Goal: Task Accomplishment & Management: Manage account settings

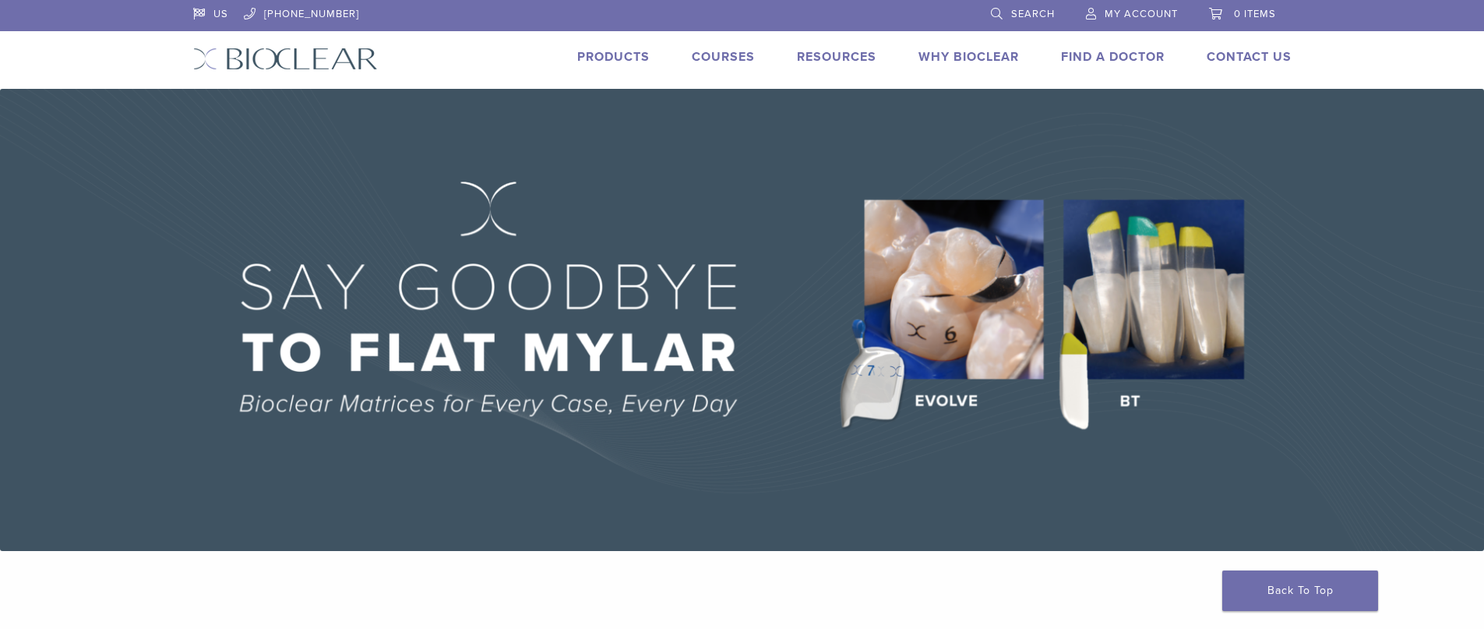
click at [1146, 15] on span "My Account" at bounding box center [1140, 14] width 73 height 12
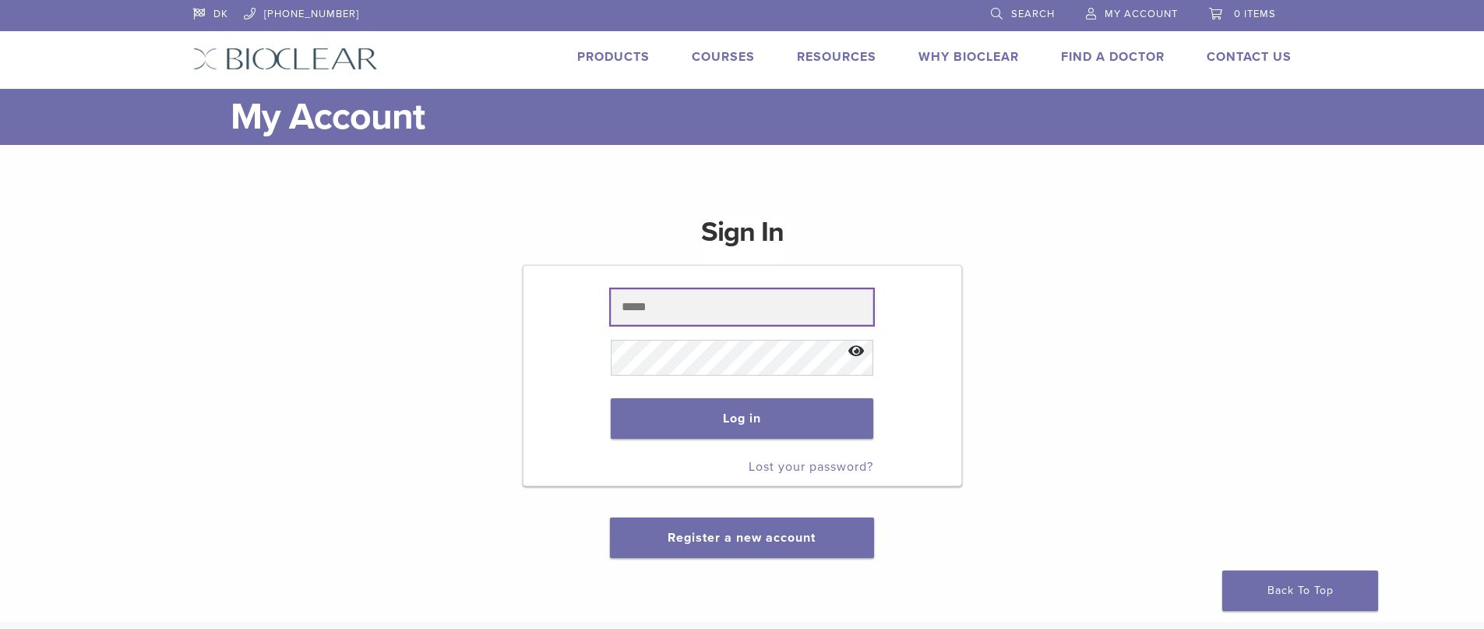
click at [677, 298] on input "text" at bounding box center [742, 307] width 262 height 36
type input "**********"
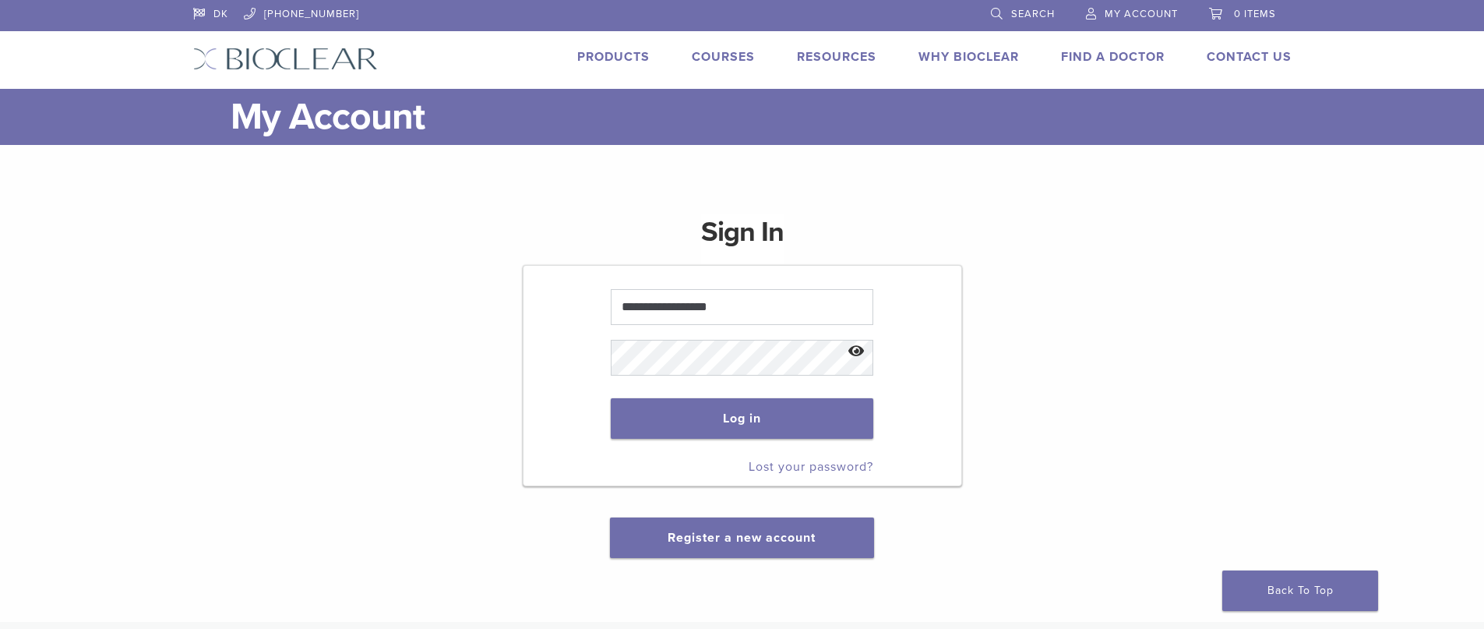
click at [622, 54] on link "Products" at bounding box center [613, 57] width 72 height 16
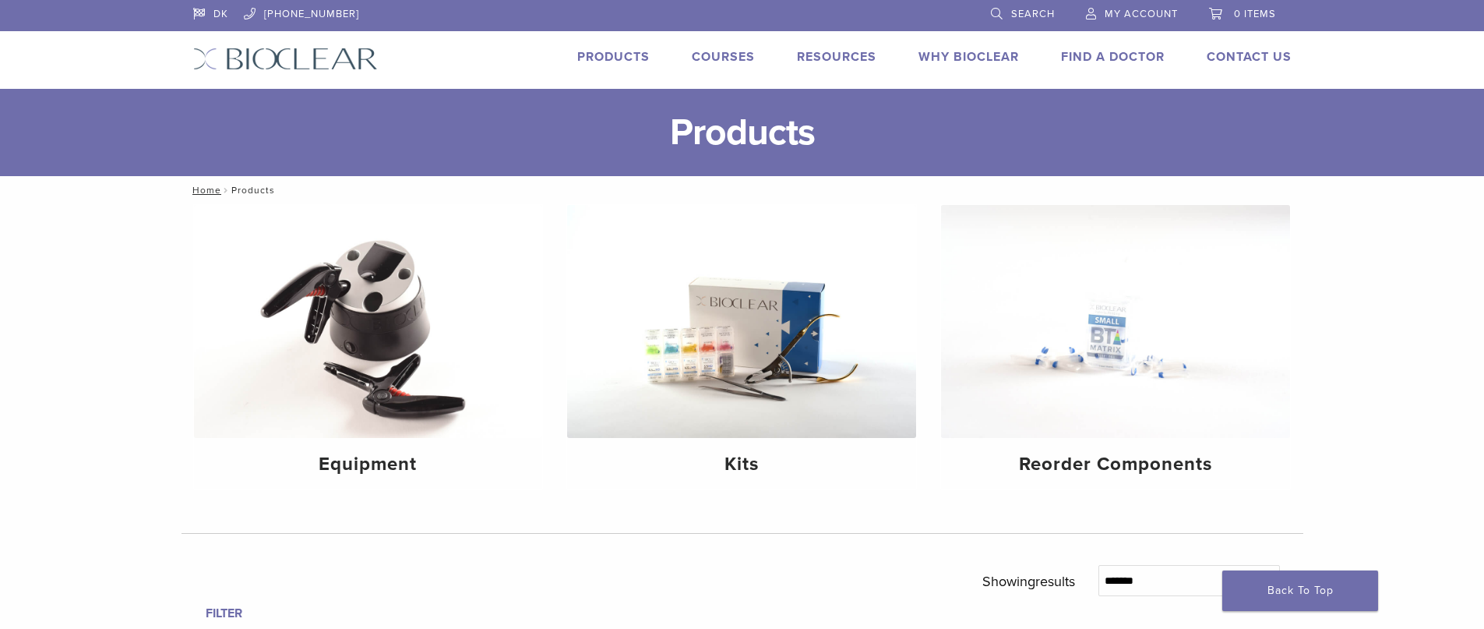
click at [1150, 9] on span "My Account" at bounding box center [1140, 14] width 73 height 12
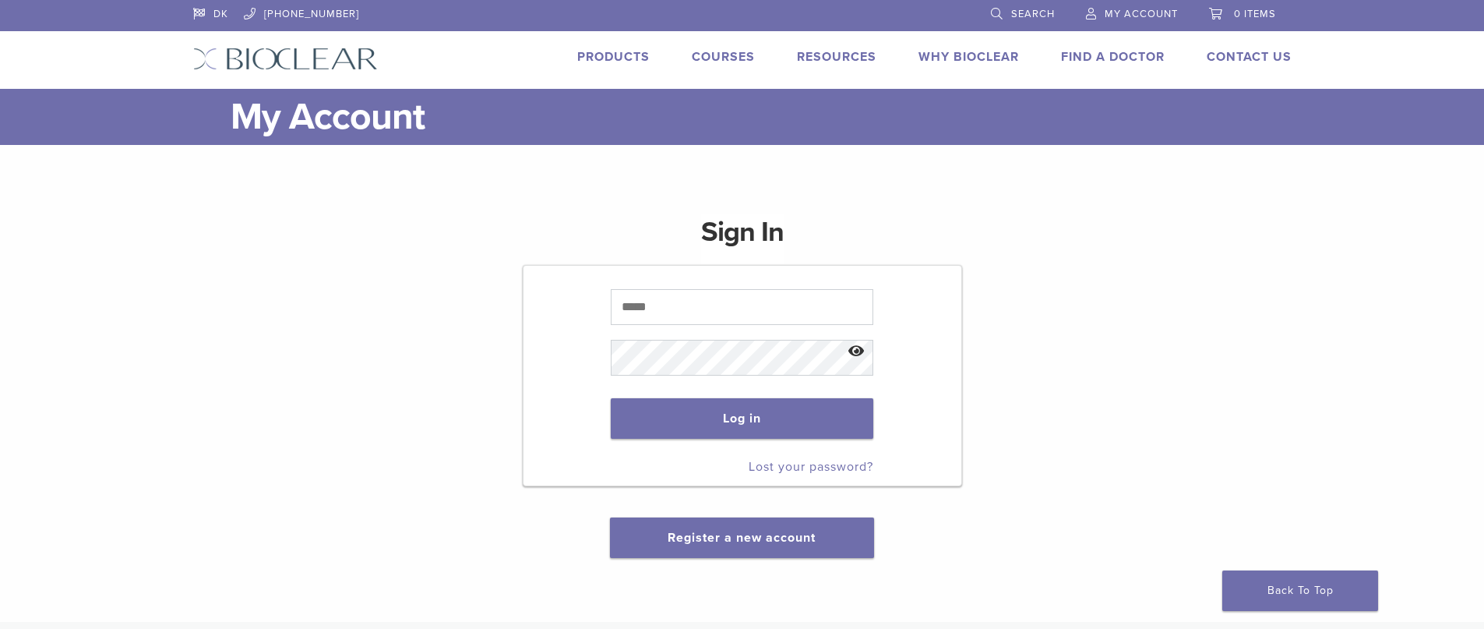
click at [772, 471] on link "Lost your password?" at bounding box center [811, 467] width 125 height 16
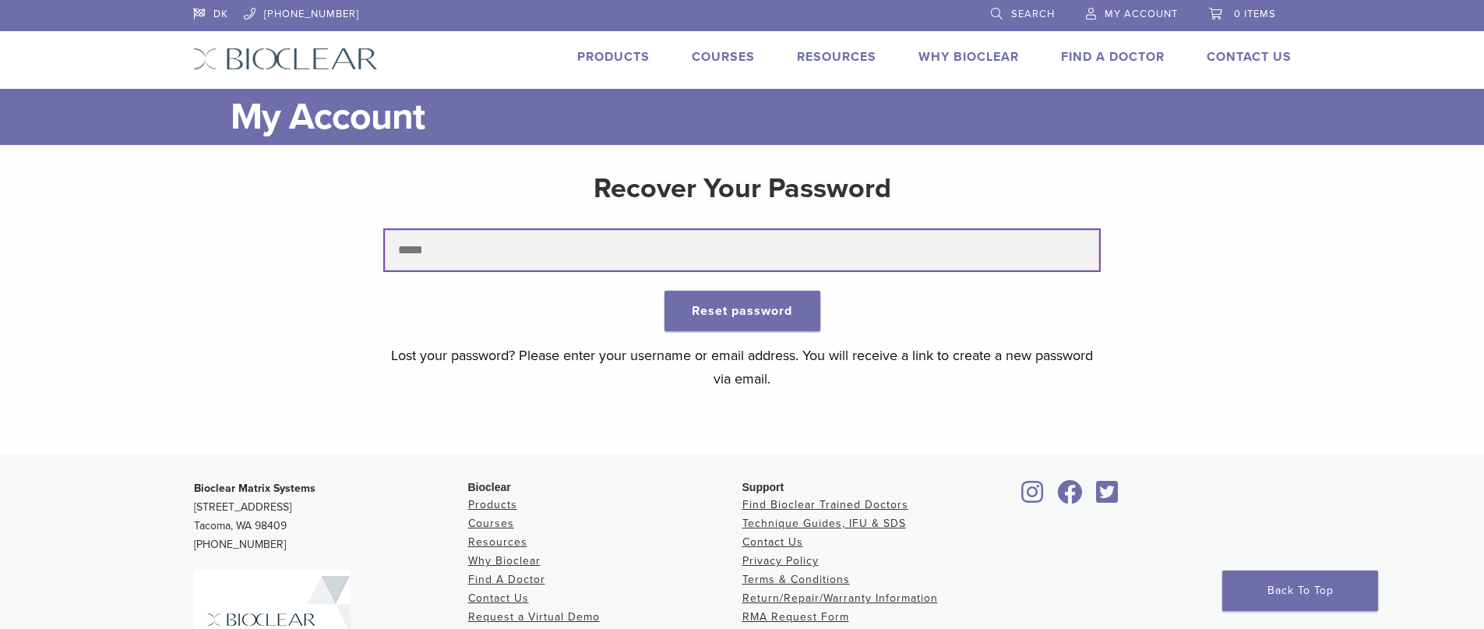
click at [581, 250] on input "text" at bounding box center [742, 250] width 714 height 41
type input "**********"
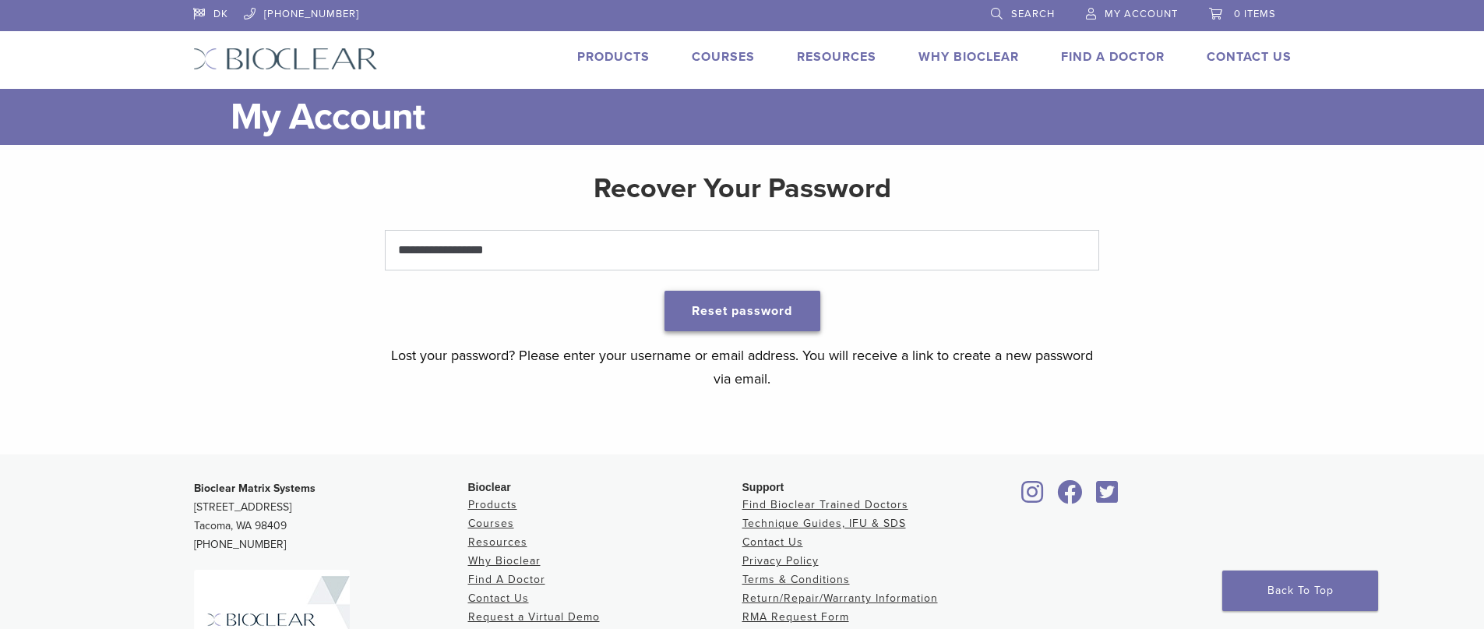
click at [753, 320] on button "Reset password" at bounding box center [742, 311] width 156 height 41
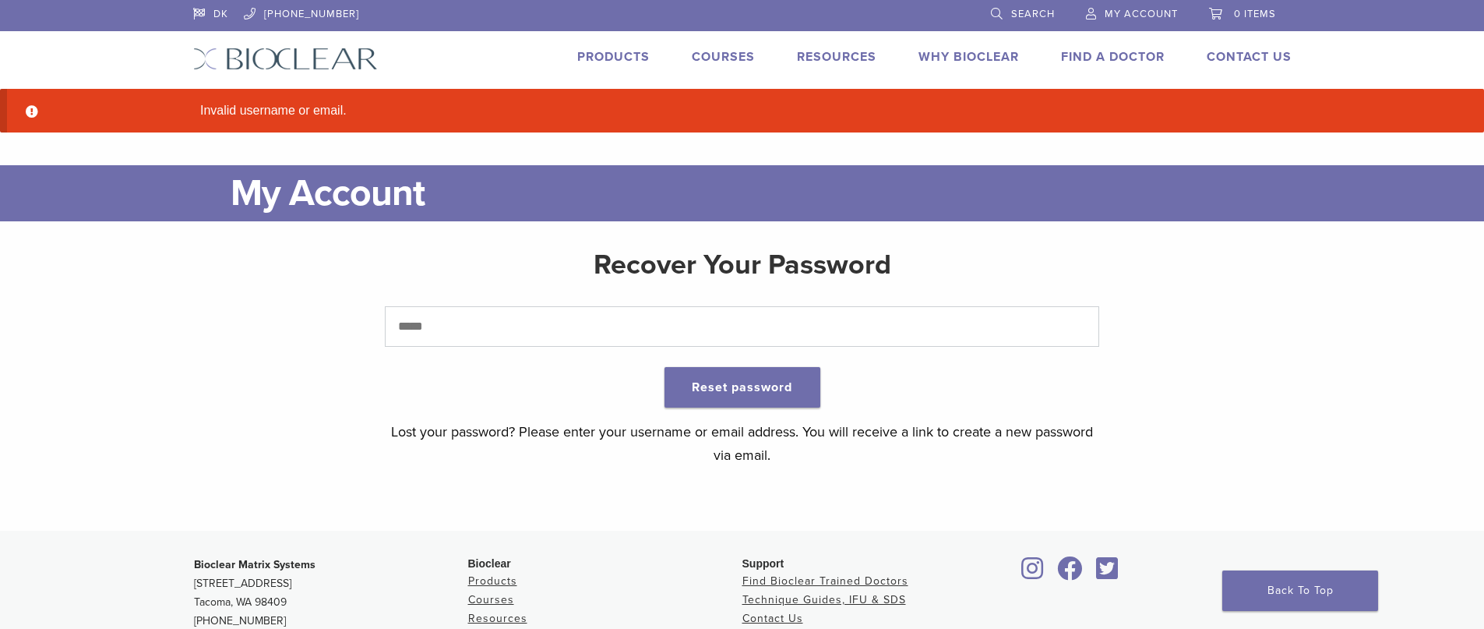
click at [1116, 13] on span "My Account" at bounding box center [1140, 14] width 73 height 12
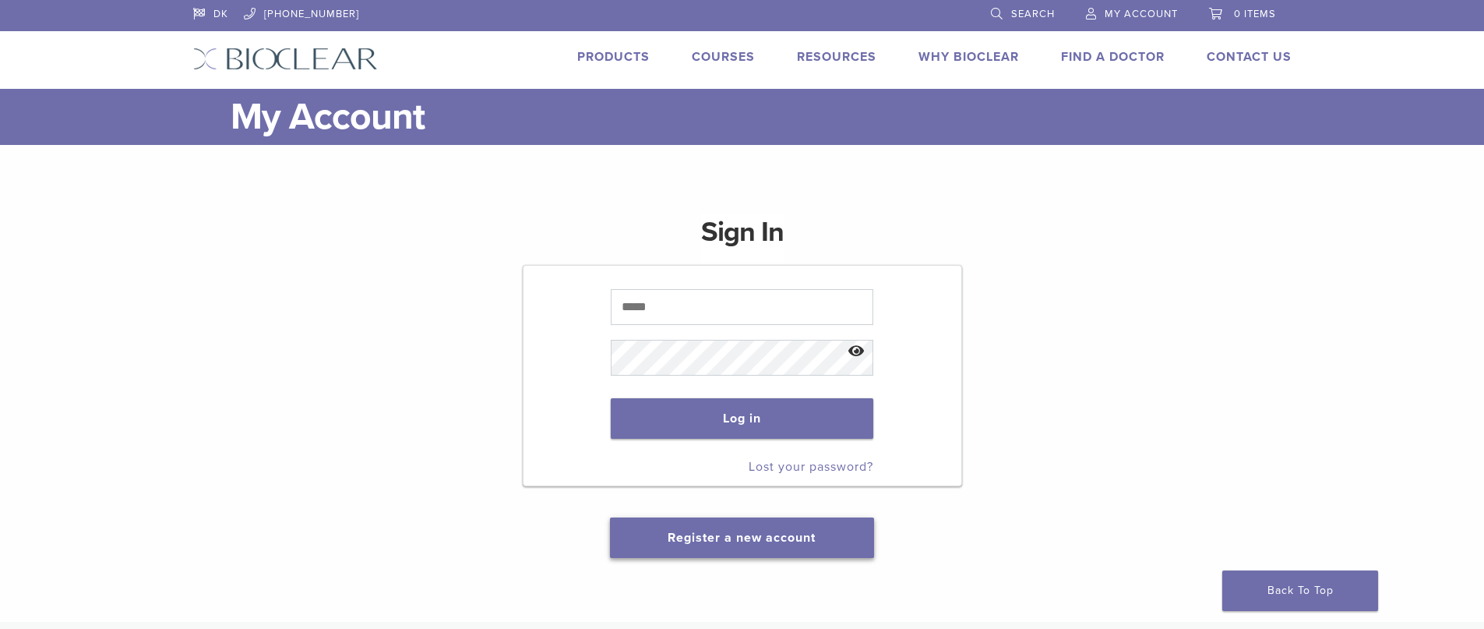
click at [759, 529] on button "Register a new account" at bounding box center [741, 537] width 263 height 41
click at [753, 535] on link "Register a new account" at bounding box center [742, 538] width 148 height 16
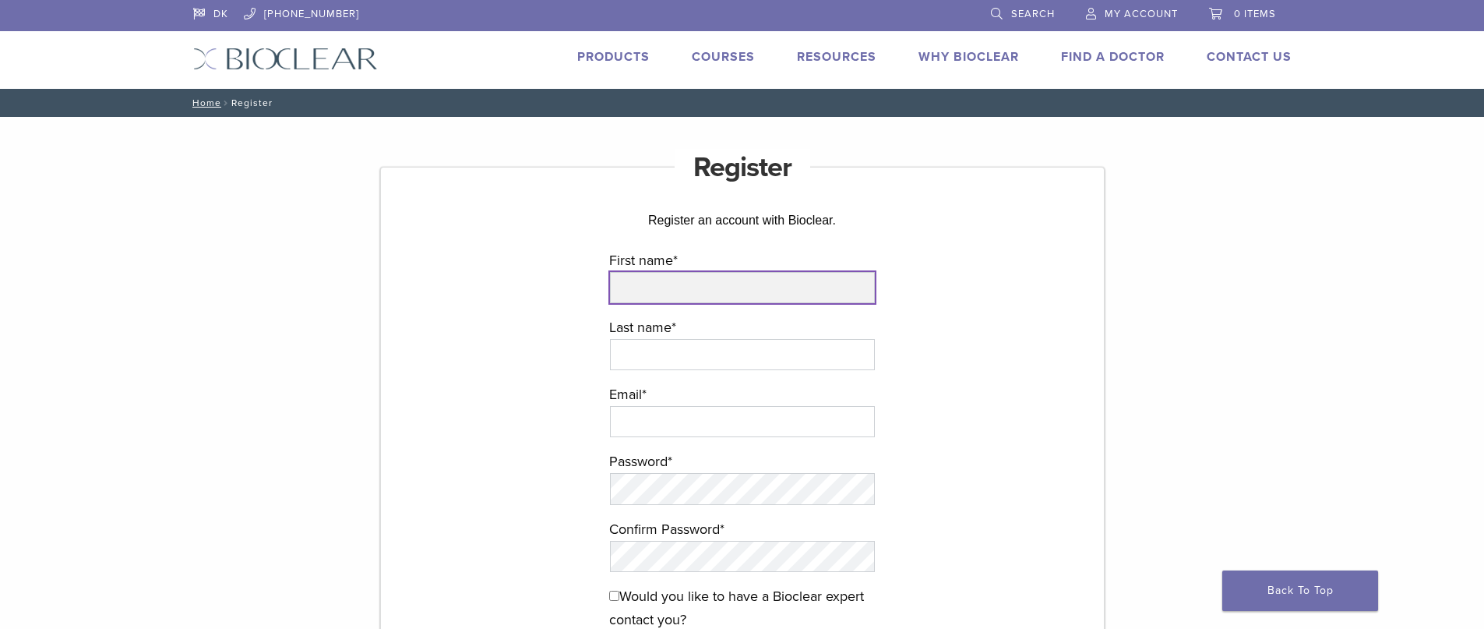
click at [668, 285] on input "First name *" at bounding box center [742, 287] width 265 height 31
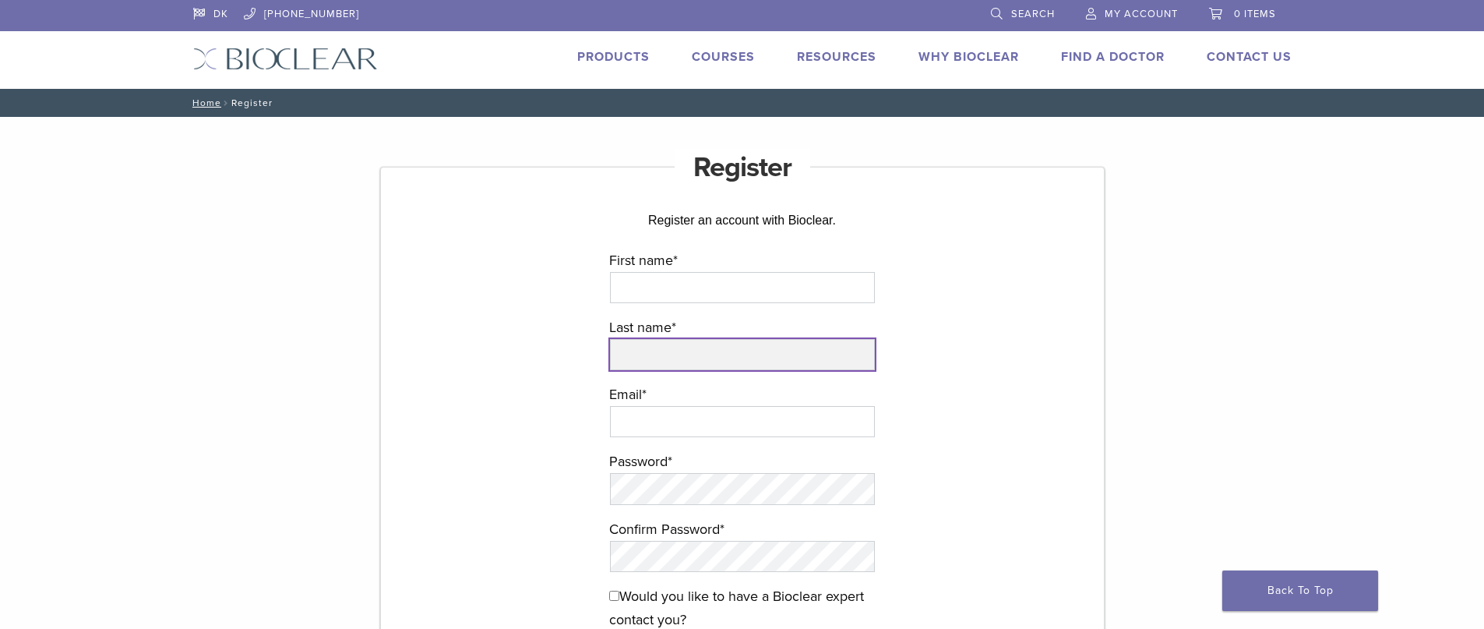
click at [641, 356] on input "Last name *" at bounding box center [742, 354] width 265 height 31
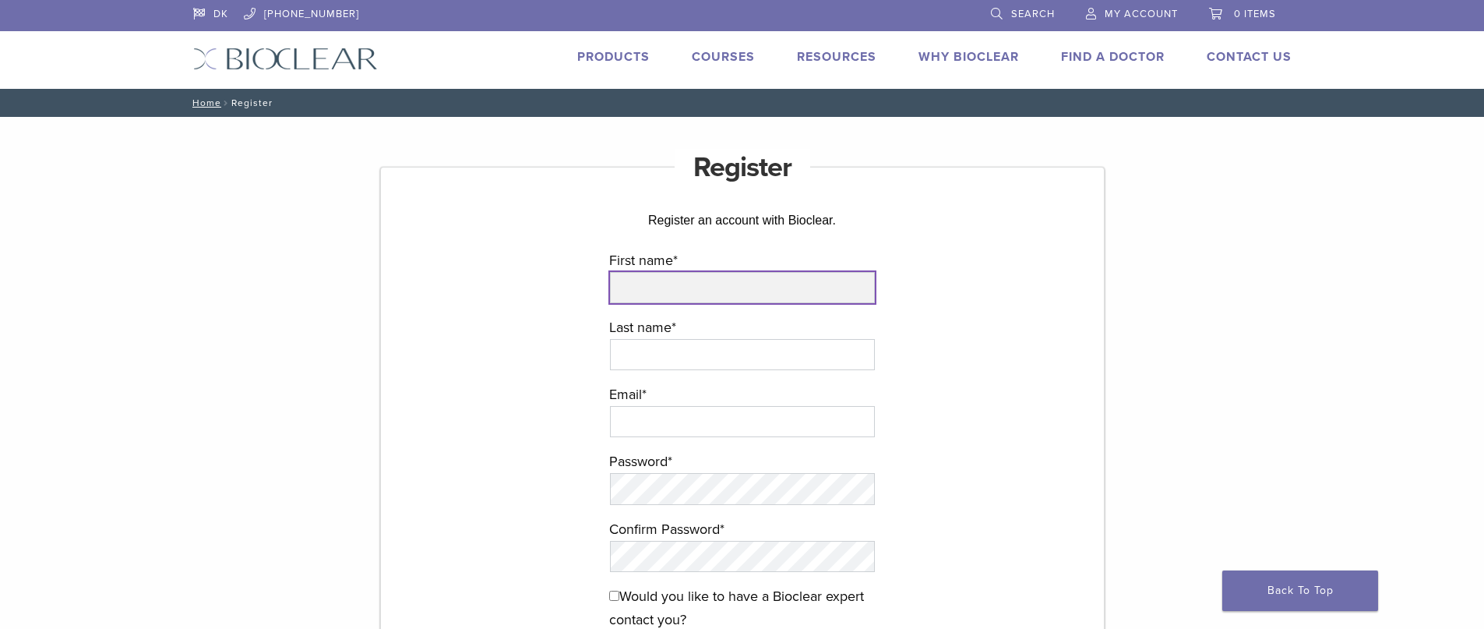
click at [664, 300] on input "First name *" at bounding box center [742, 287] width 265 height 31
click at [619, 379] on p "Last name *" at bounding box center [742, 348] width 266 height 67
click at [659, 295] on input "First name *" at bounding box center [742, 287] width 265 height 31
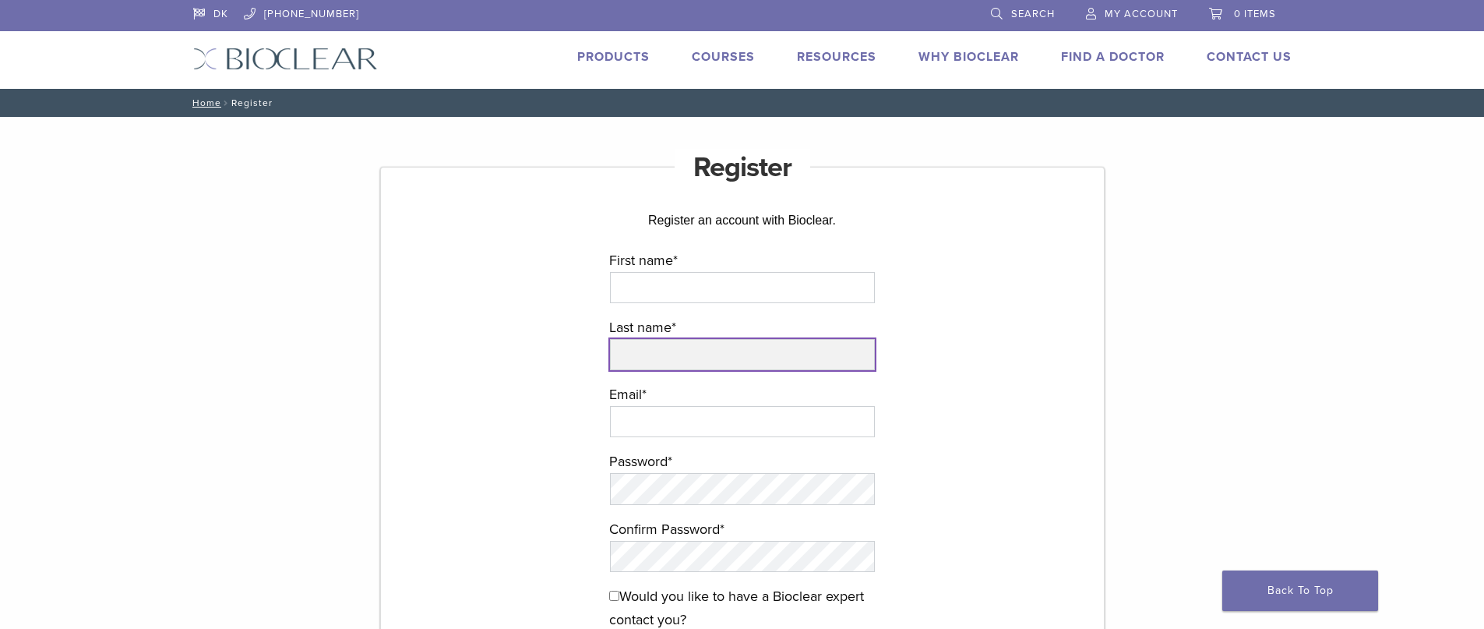
click at [643, 360] on input "Last name *" at bounding box center [742, 354] width 265 height 31
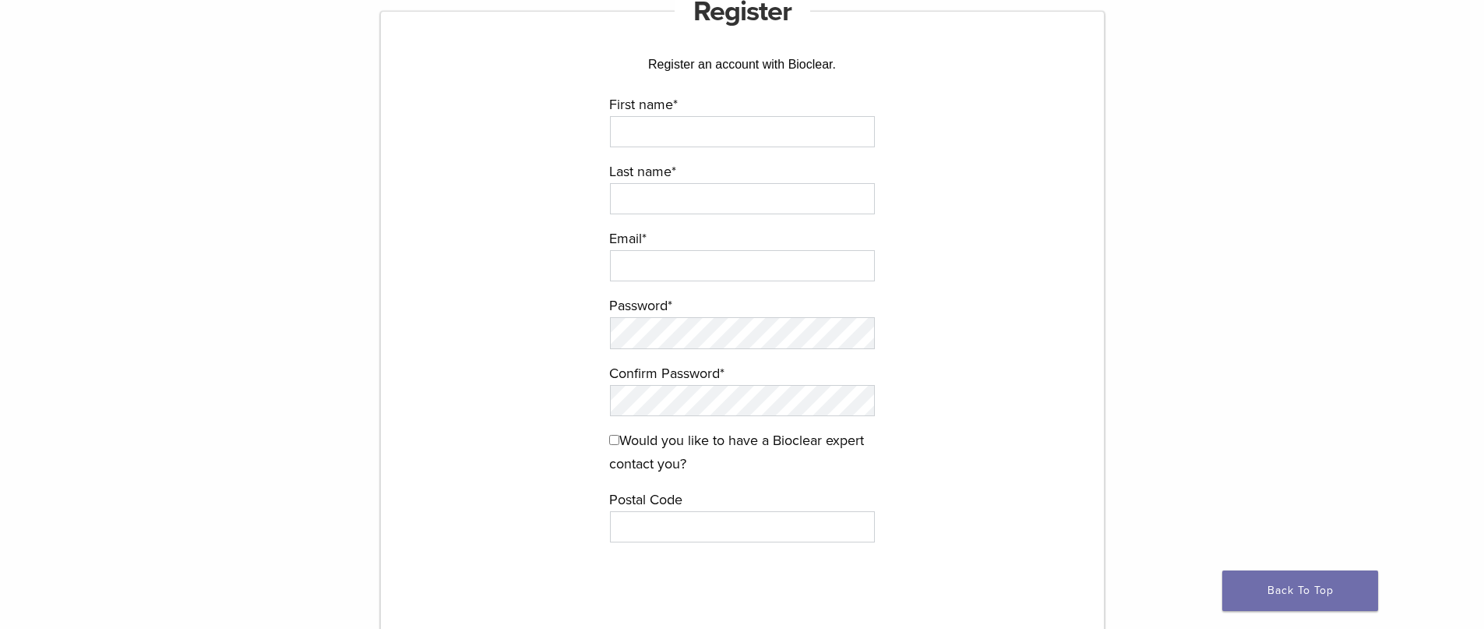
click at [555, 345] on form "First name * Last name * Email * Password * Confirm Password * Would you like t…" at bounding box center [742, 393] width 467 height 601
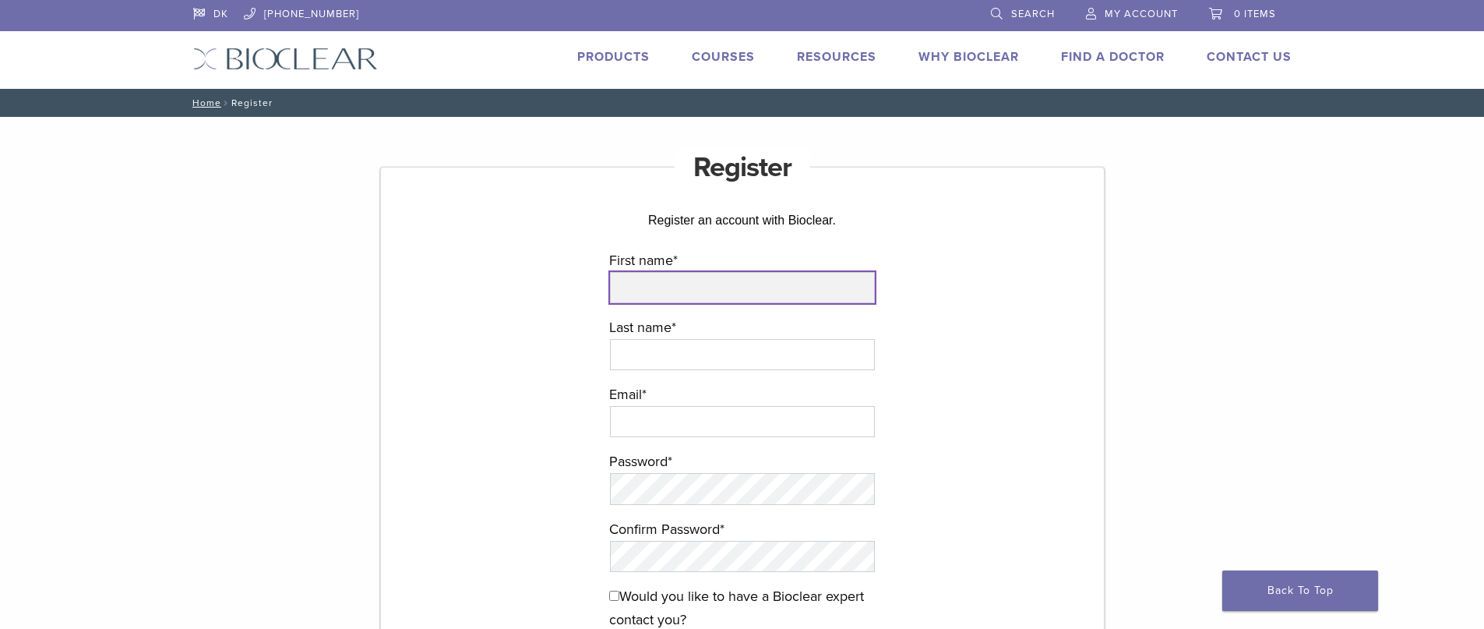
click at [641, 272] on input "First name *" at bounding box center [742, 287] width 265 height 31
type input "******"
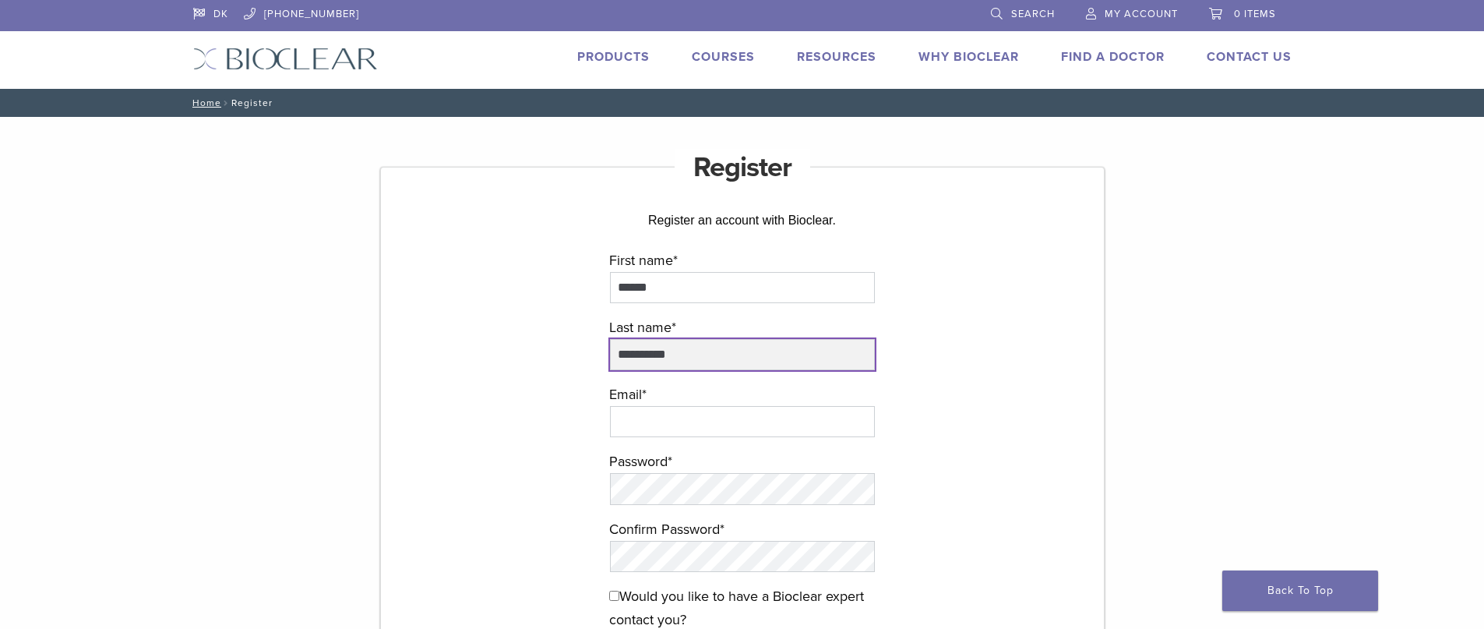
type input "**********"
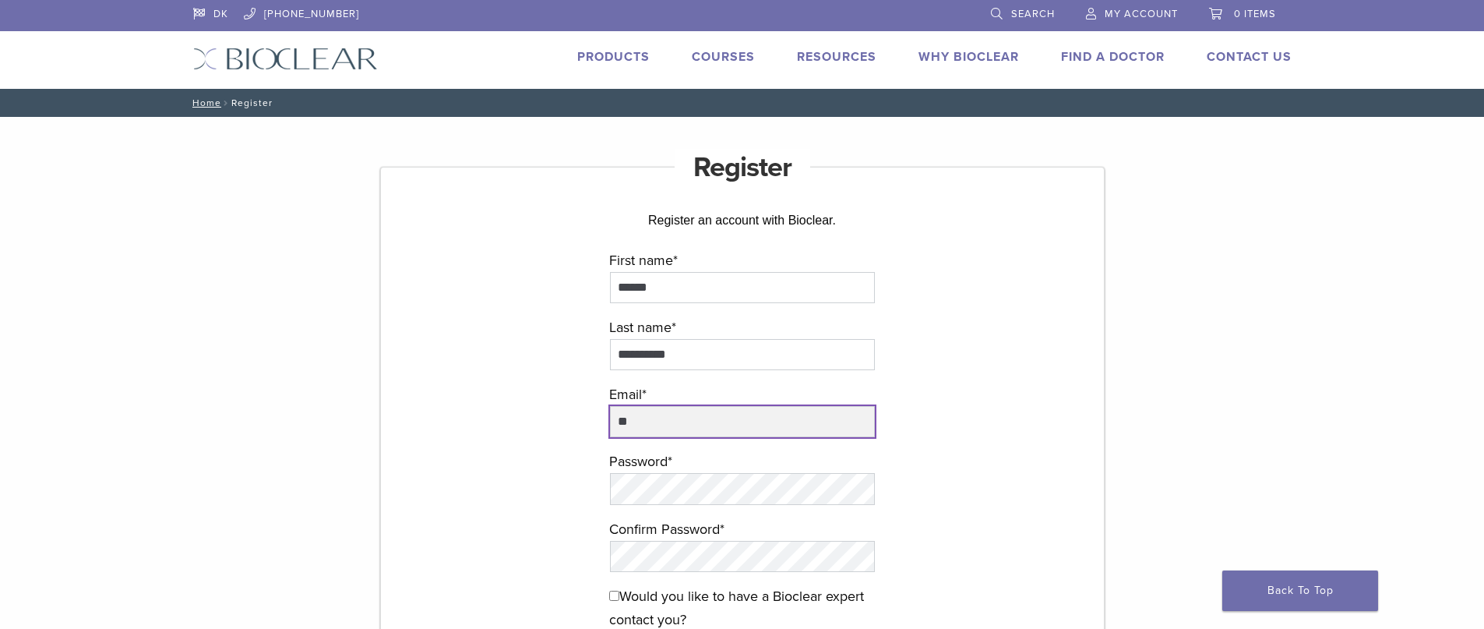
type input "**********"
type input "****"
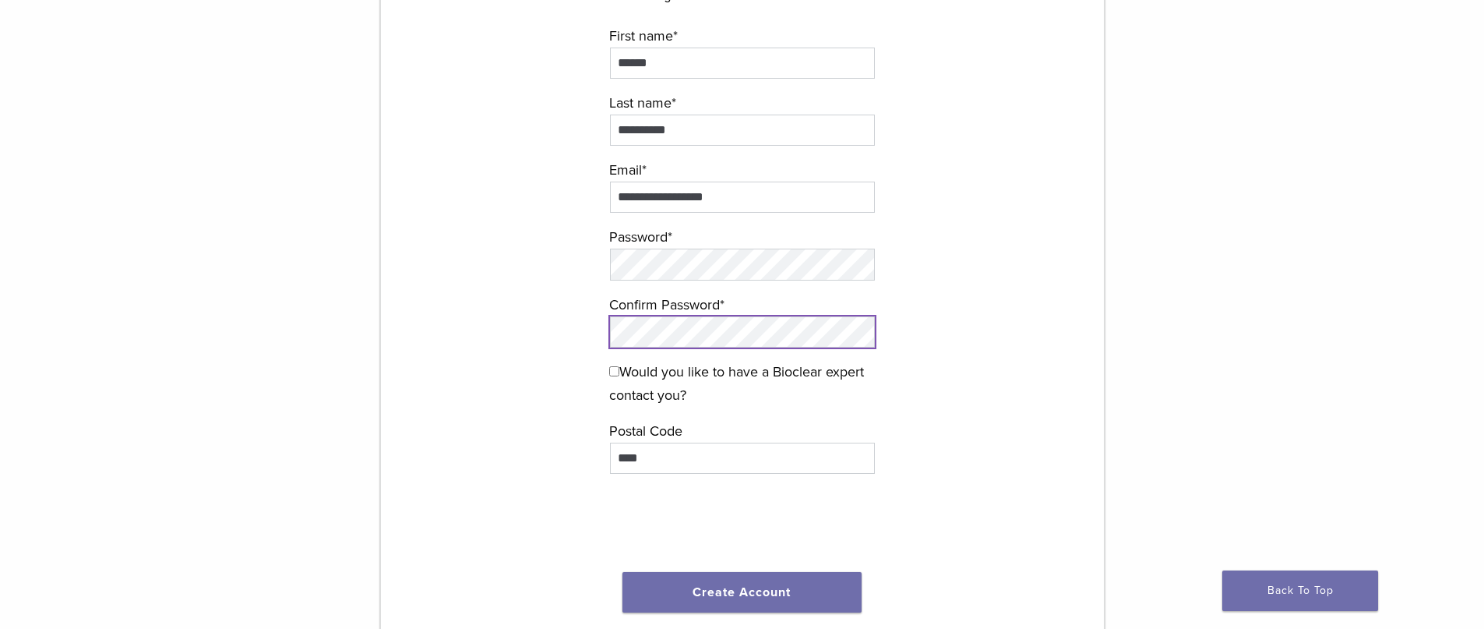
scroll to position [234, 0]
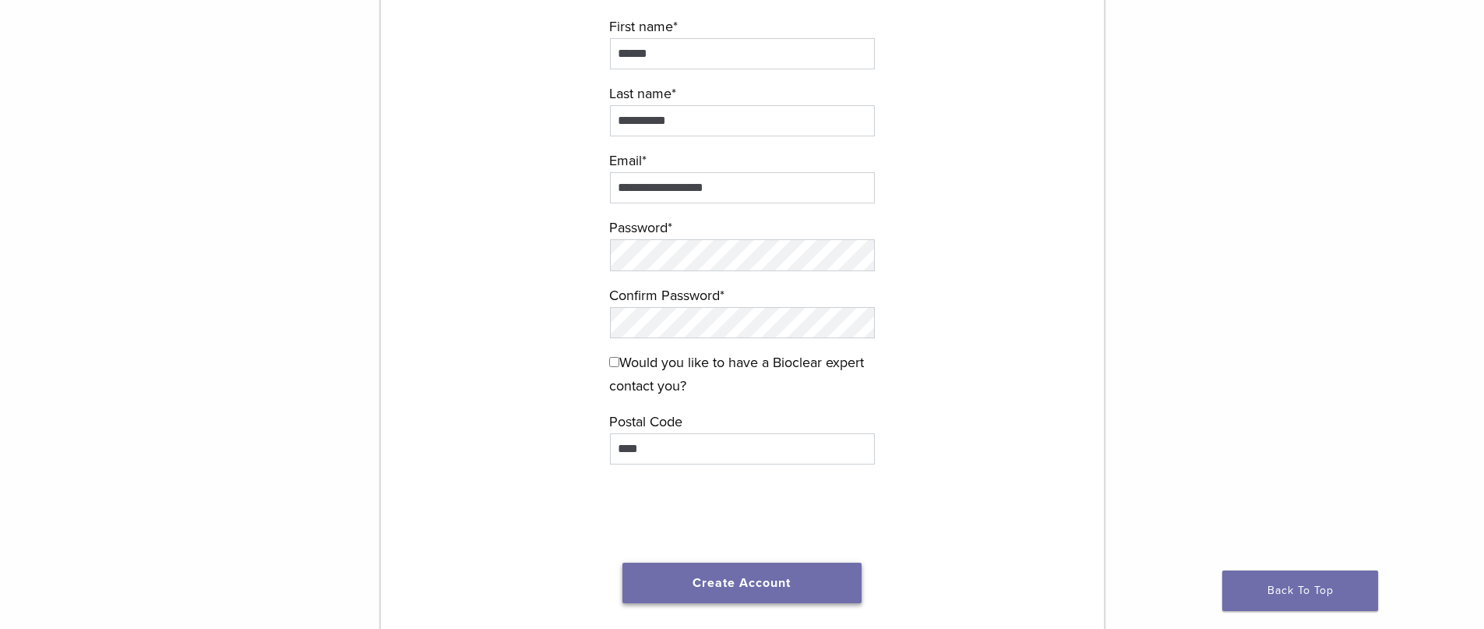
click at [738, 579] on button "Create Account" at bounding box center [742, 582] width 240 height 41
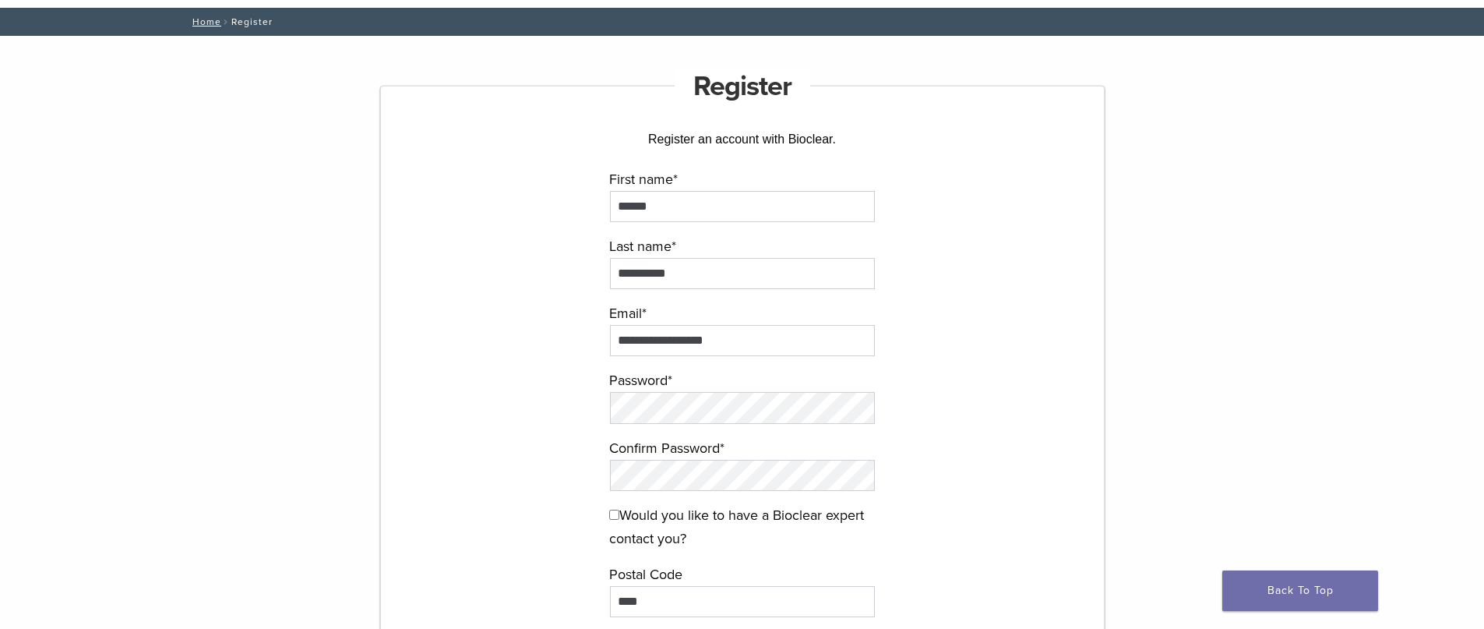
scroll to position [78, 0]
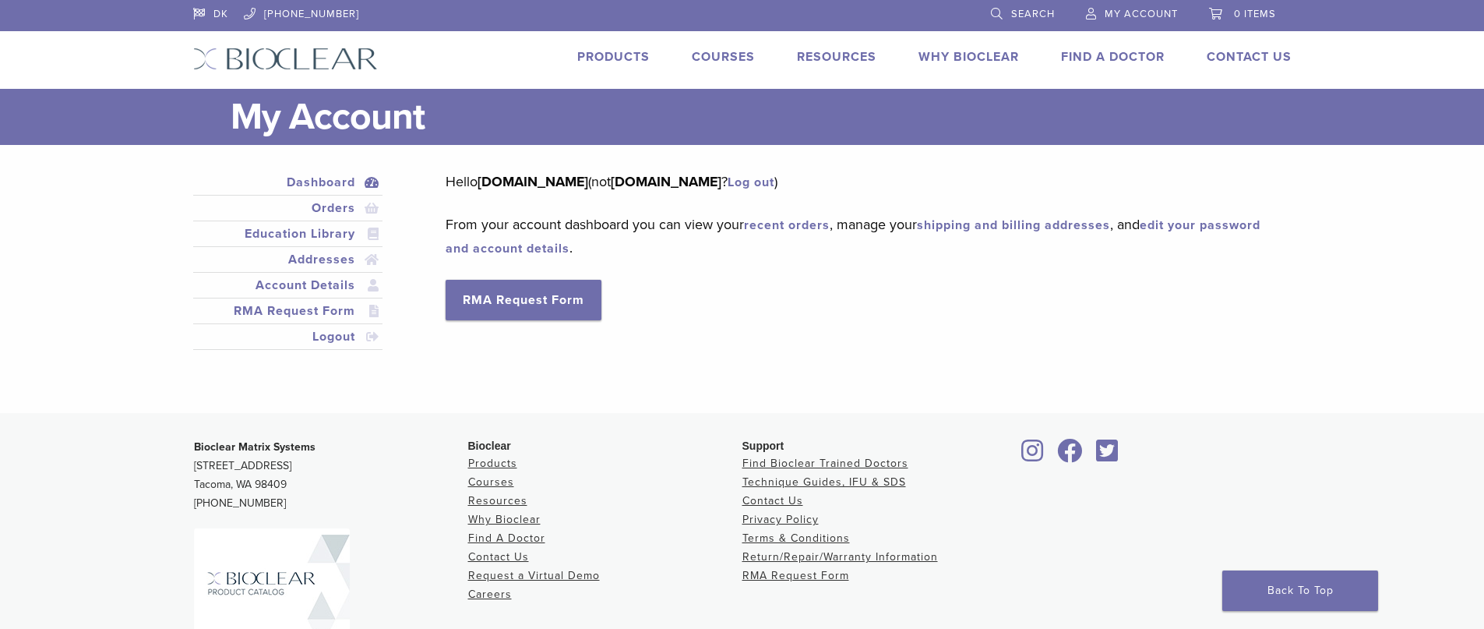
click at [650, 204] on div "Hello sydthytand.dk (not sydthytand.dk ? Log out ) From your account dashboard …" at bounding box center [857, 245] width 822 height 150
click at [332, 203] on link "Orders" at bounding box center [288, 208] width 184 height 19
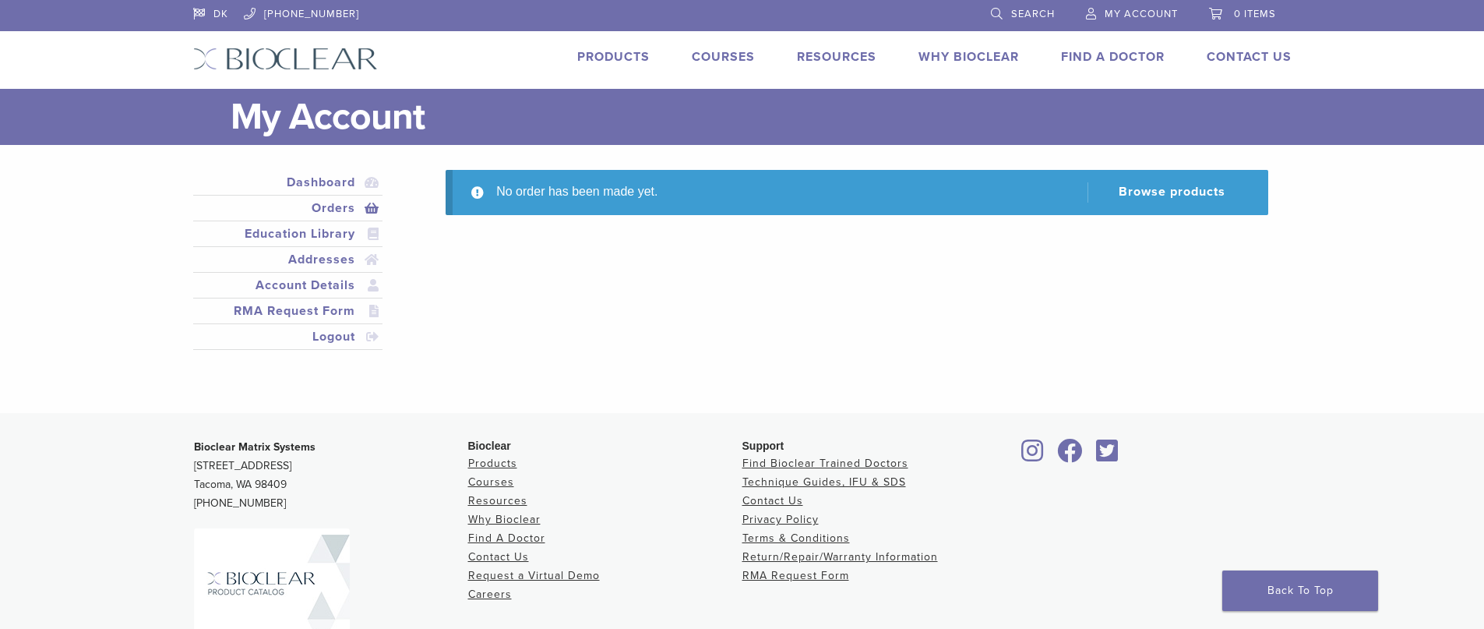
click at [623, 56] on link "Products" at bounding box center [613, 57] width 72 height 16
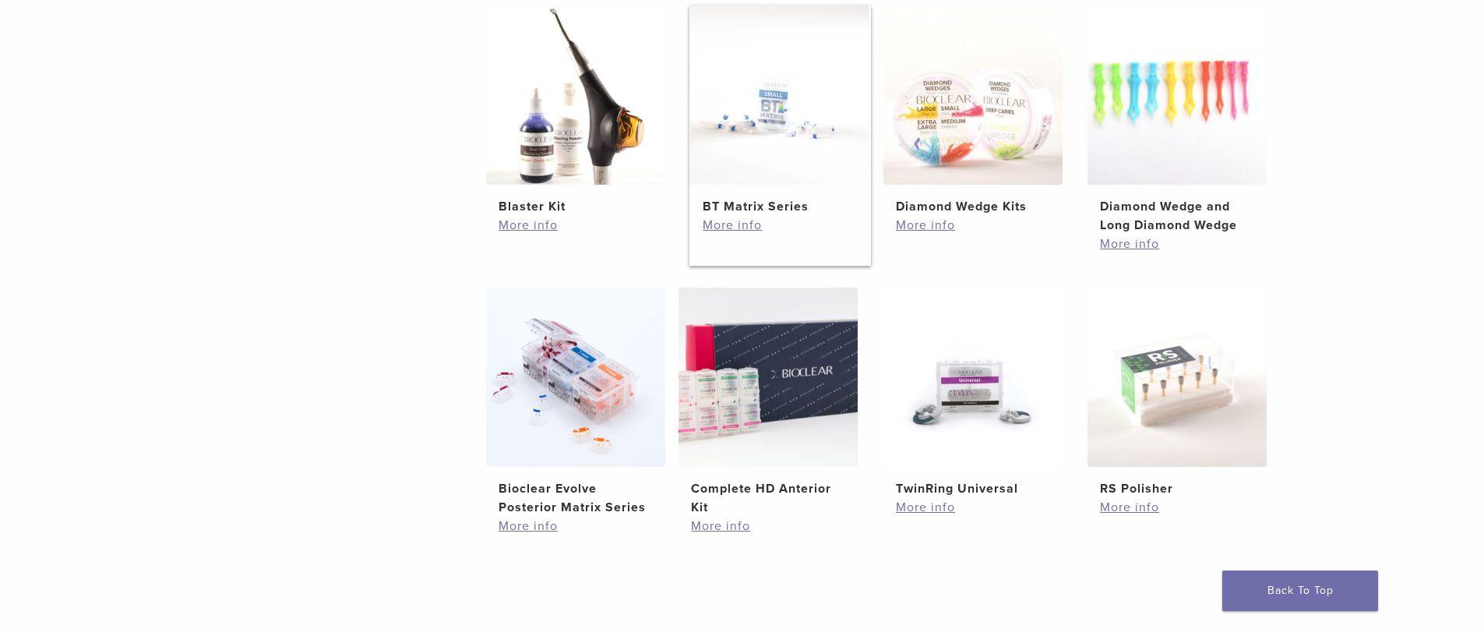
scroll to position [935, 0]
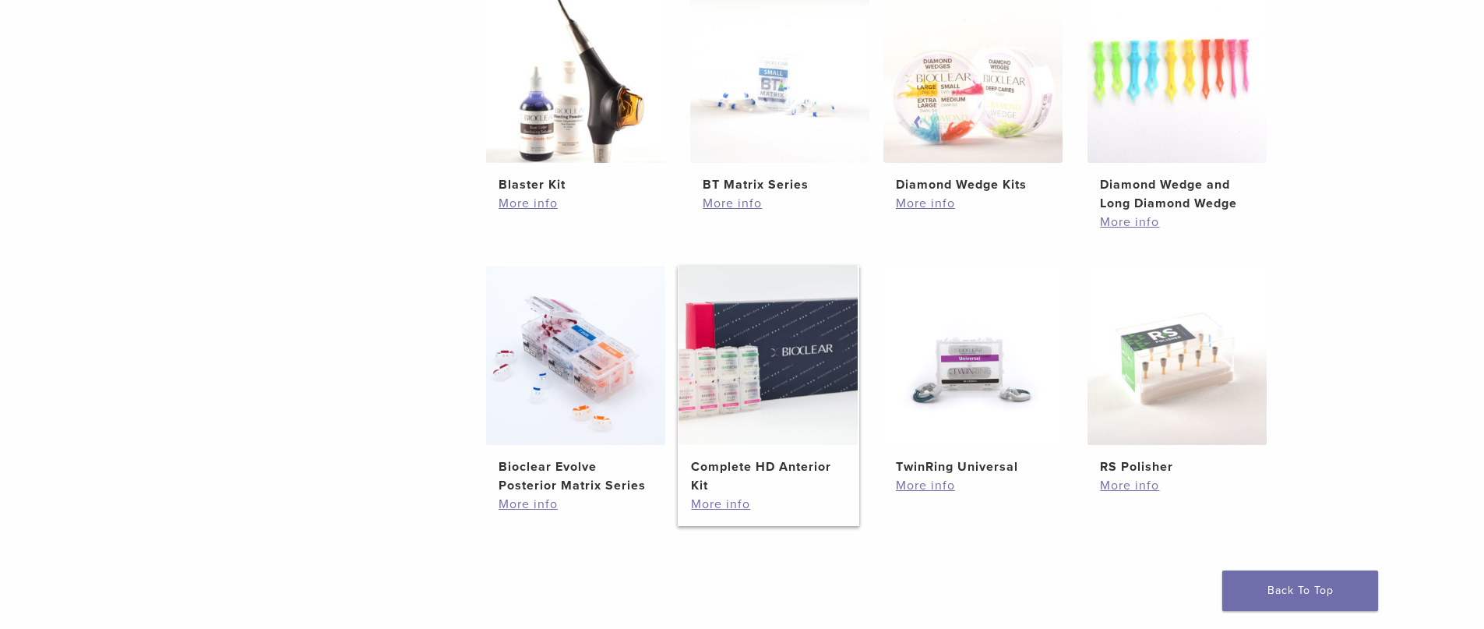
click at [801, 418] on img at bounding box center [767, 355] width 179 height 179
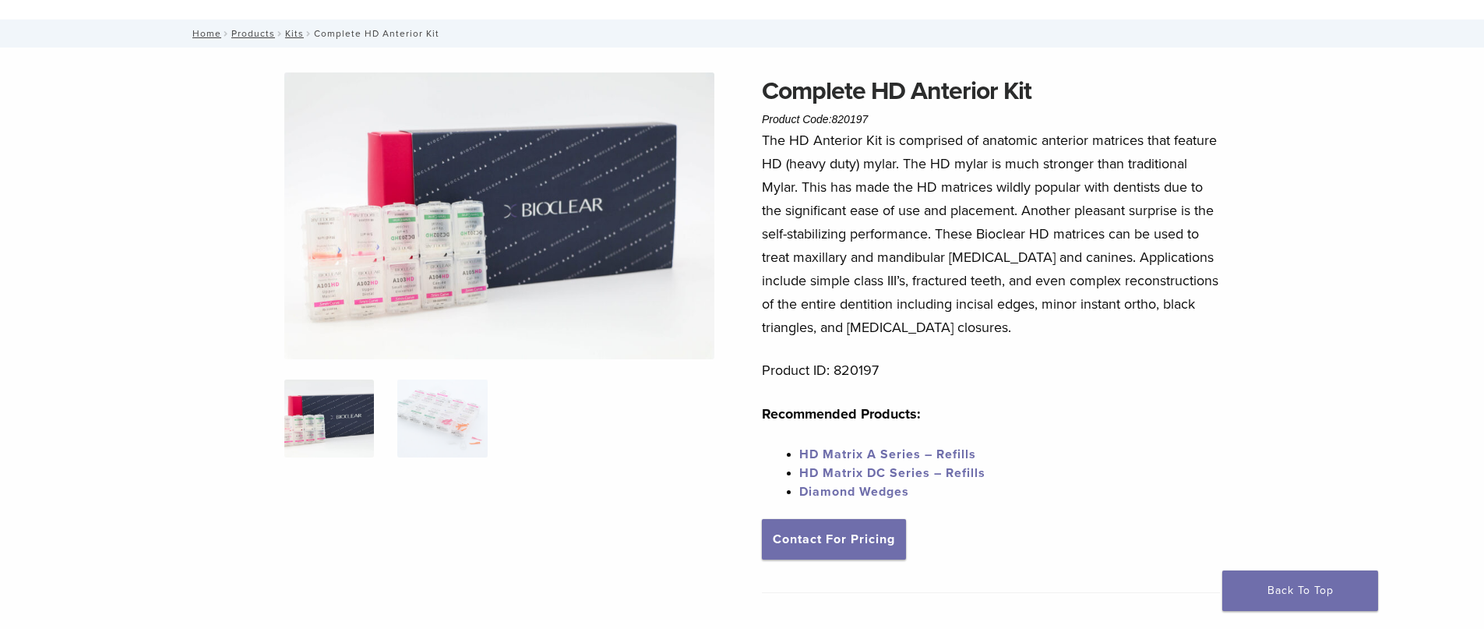
scroll to position [78, 0]
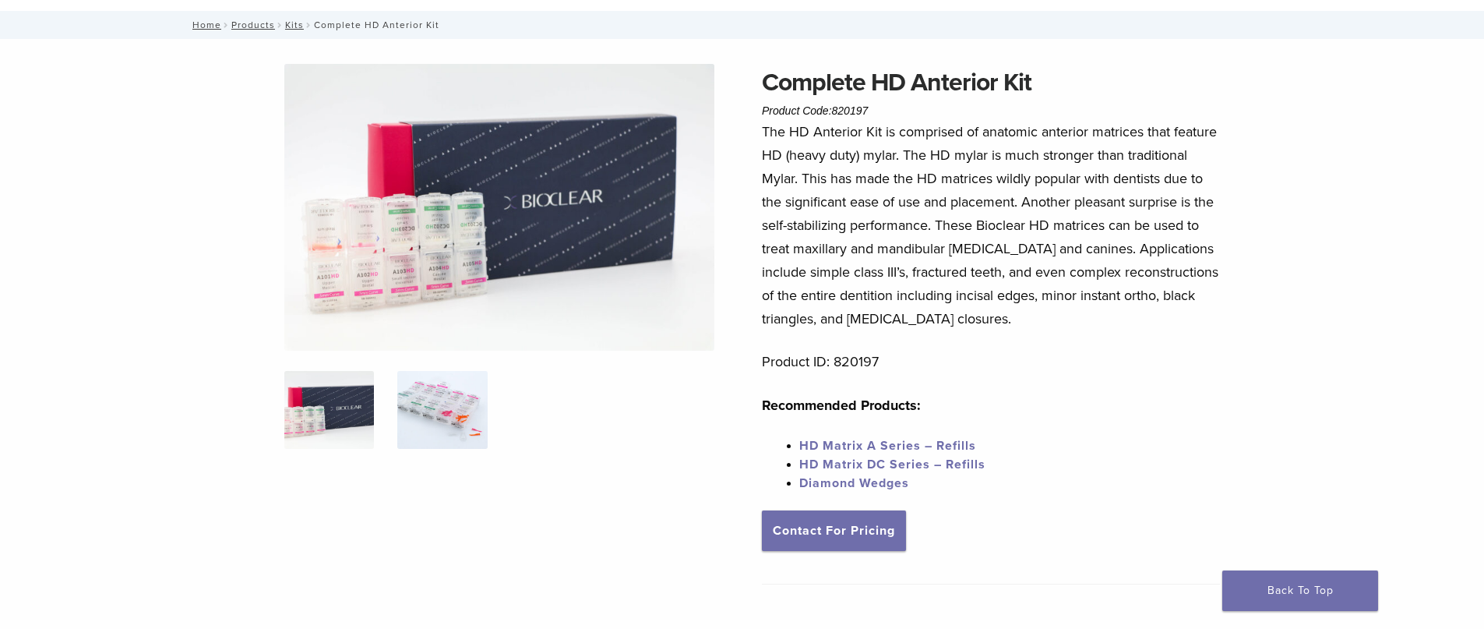
click at [459, 413] on img at bounding box center [442, 410] width 90 height 78
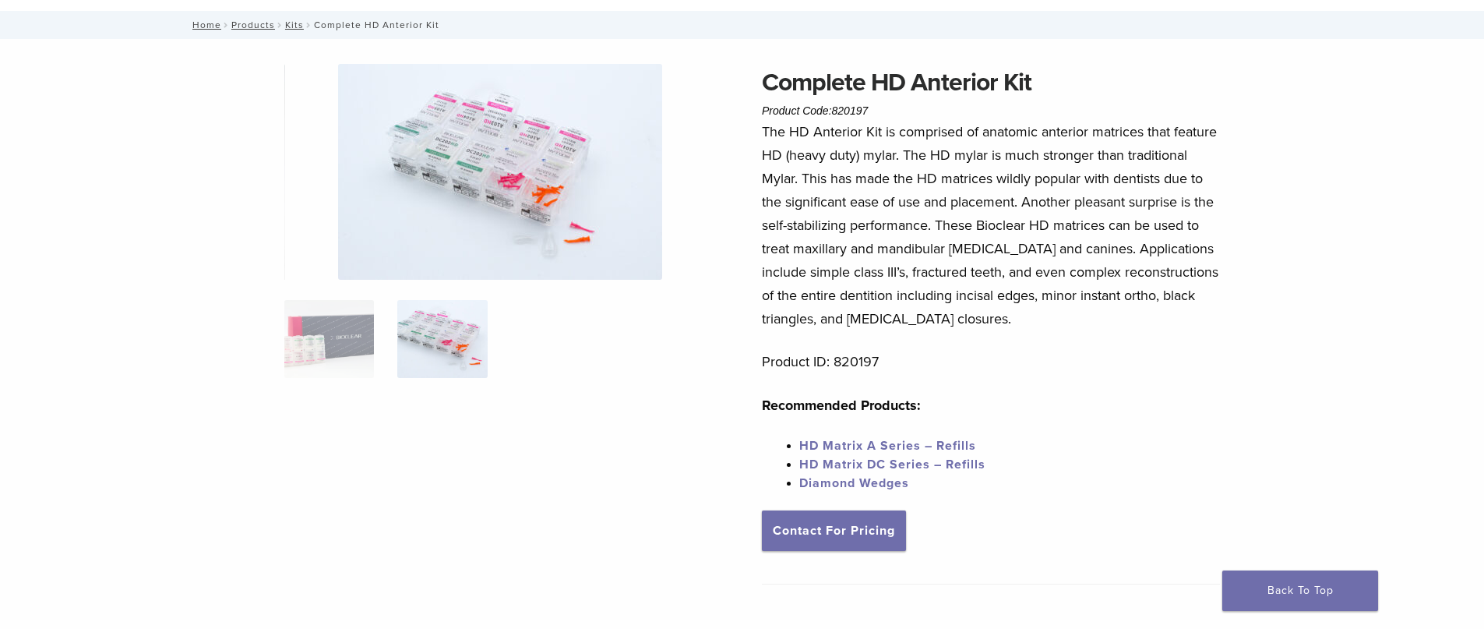
click at [393, 325] on ol at bounding box center [499, 349] width 453 height 98
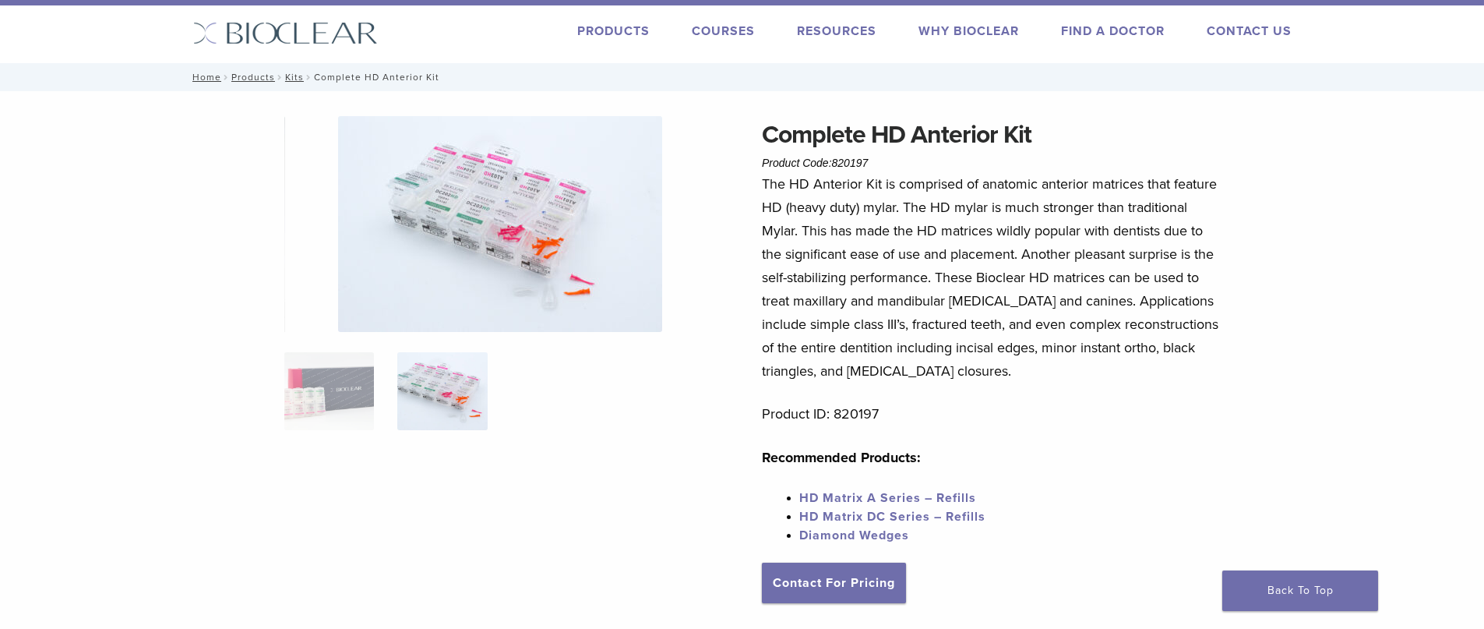
scroll to position [0, 0]
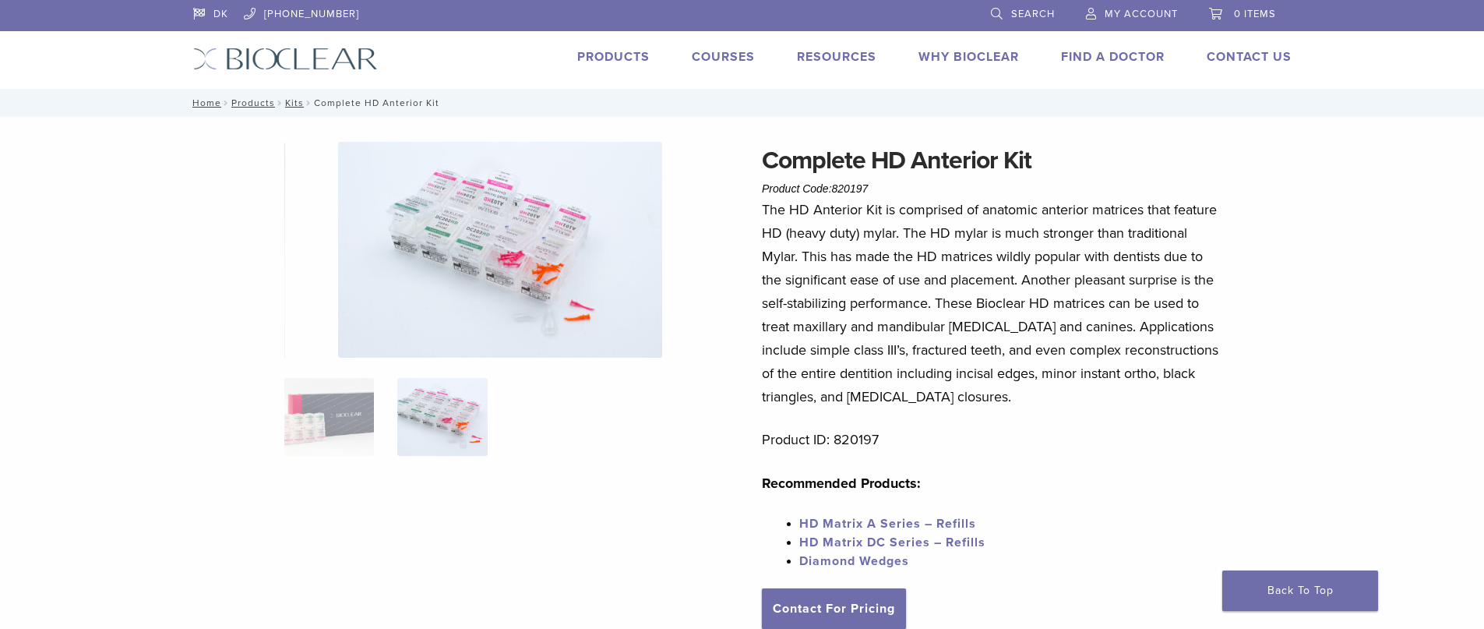
click at [1132, 9] on span "My Account" at bounding box center [1140, 14] width 73 height 12
